Goal: Transaction & Acquisition: Purchase product/service

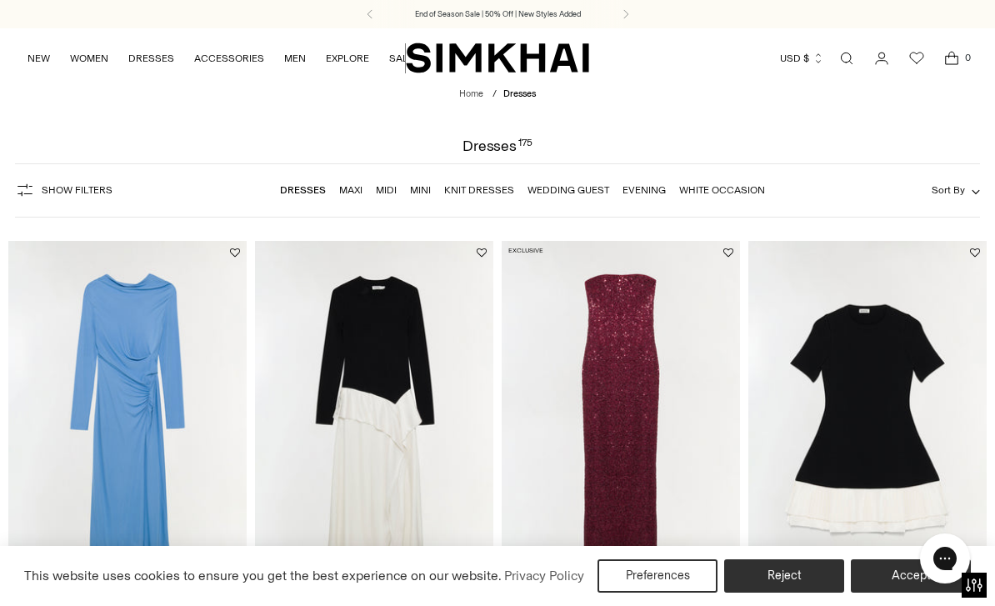
click at [378, 186] on link "Midi" at bounding box center [386, 190] width 21 height 12
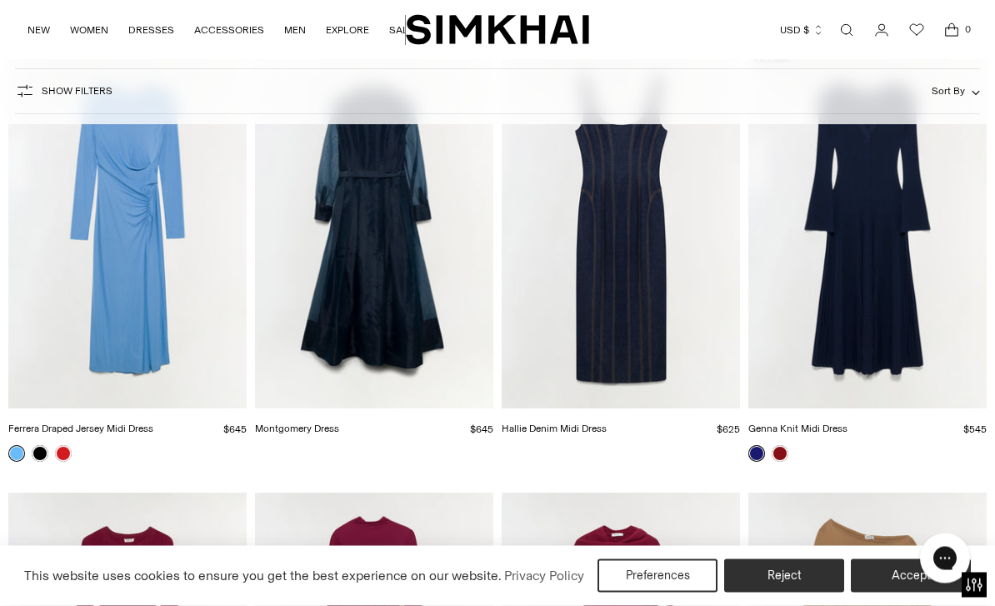
scroll to position [4582, 0]
click at [855, 20] on span "Open search modal" at bounding box center [846, 30] width 27 height 27
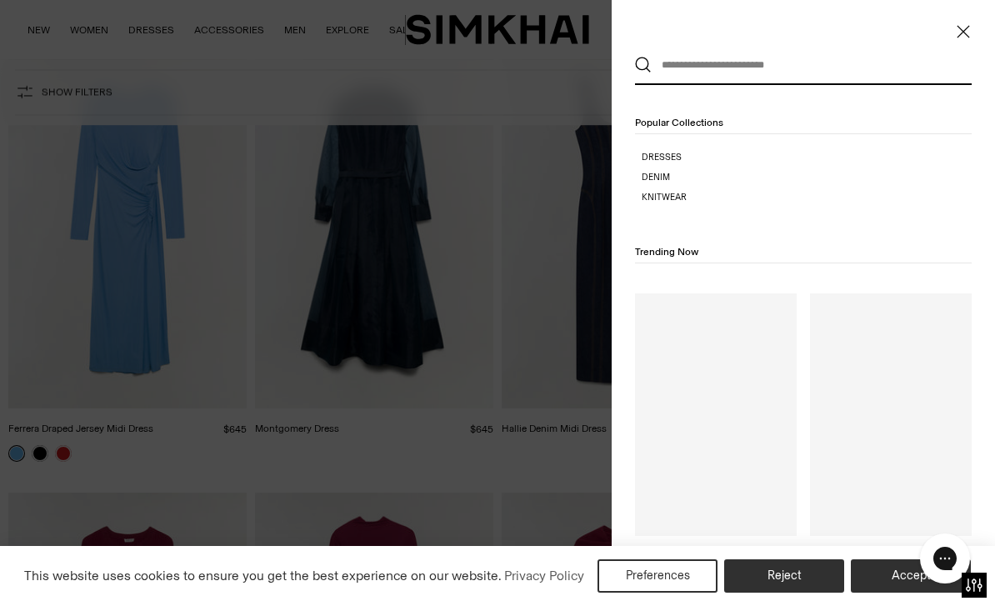
scroll to position [0, 0]
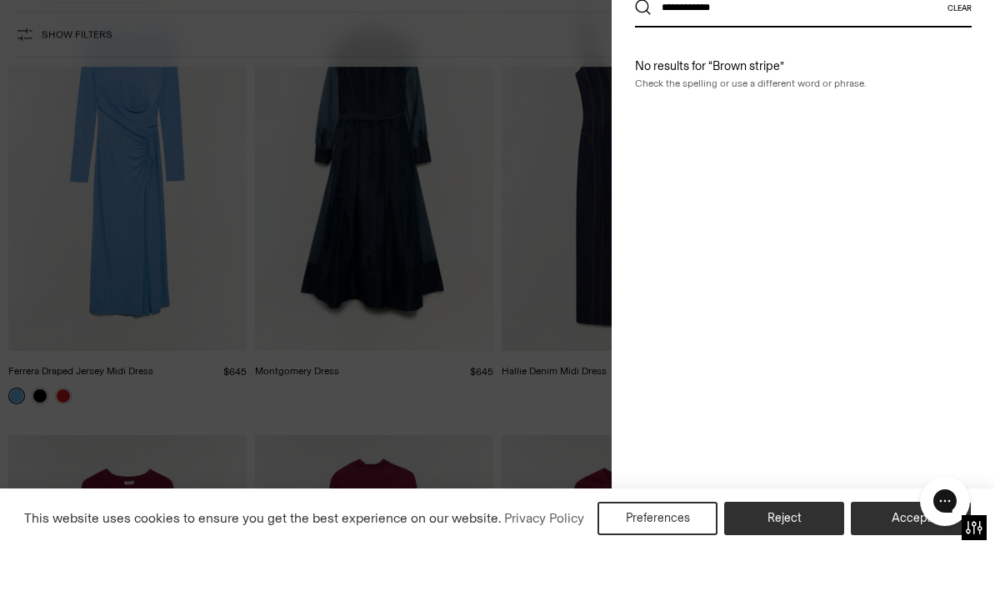
type input "**********"
click at [643, 57] on button "Search" at bounding box center [643, 65] width 17 height 17
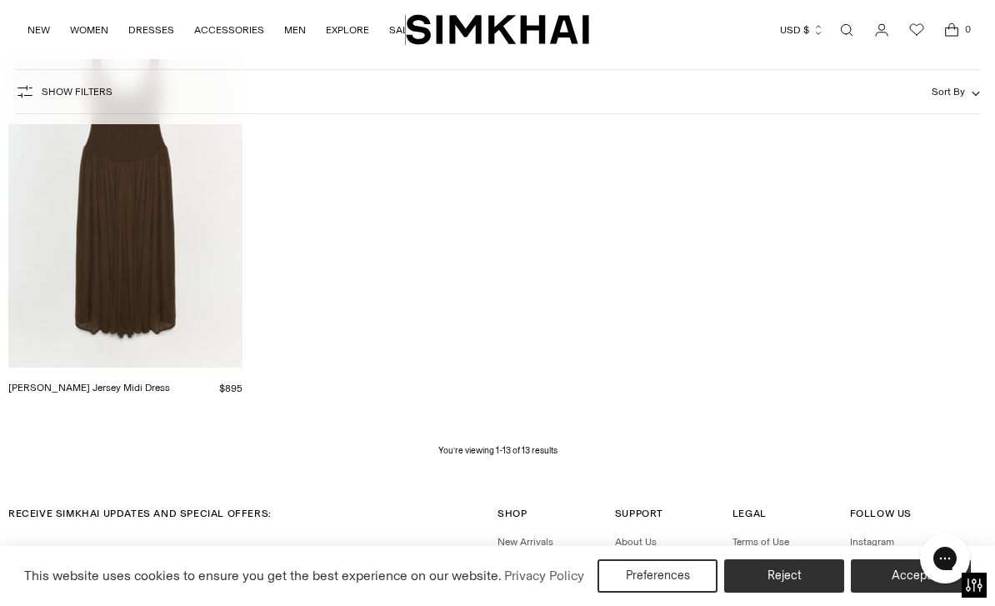
scroll to position [1615, 0]
